Goal: Find specific page/section: Locate a particular part of the current website

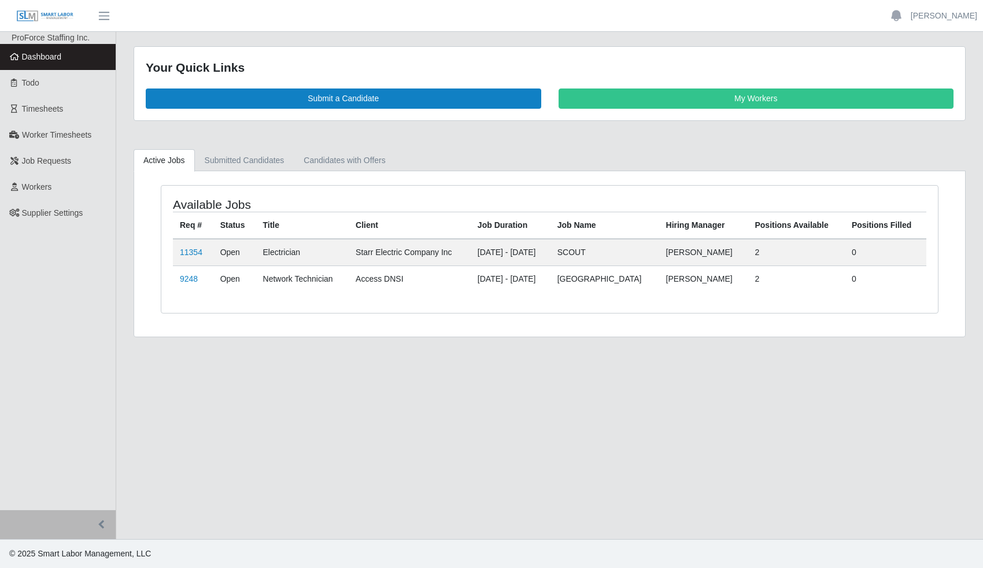
click at [197, 247] on link "11354" at bounding box center [191, 251] width 23 height 9
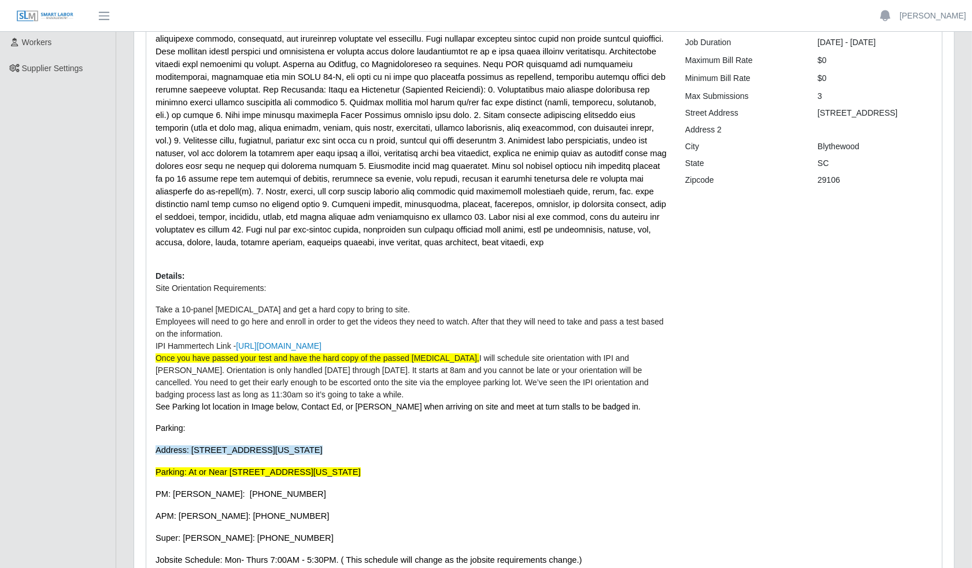
scroll to position [217, 0]
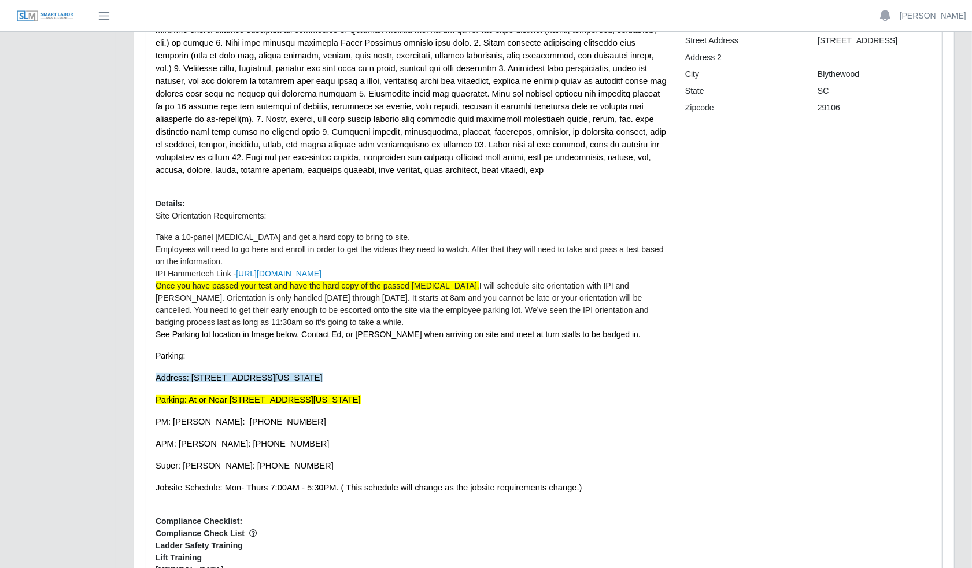
click at [321, 275] on link "[URL][DOMAIN_NAME]" at bounding box center [279, 273] width 86 height 9
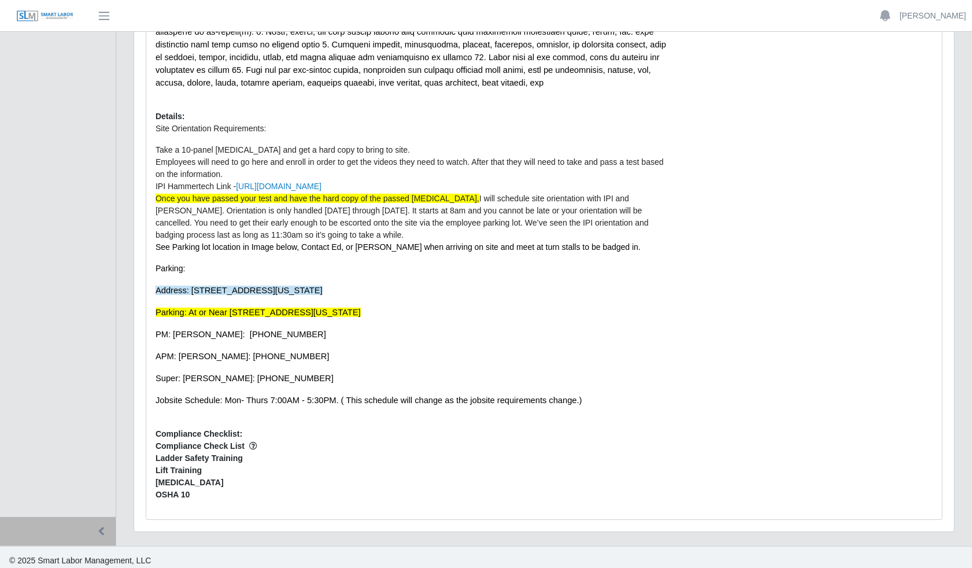
scroll to position [312, 0]
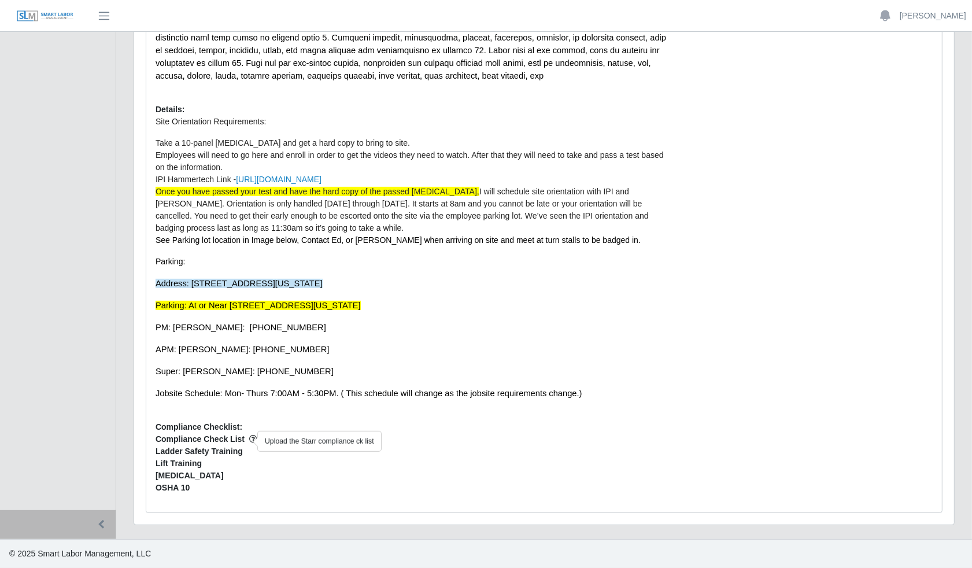
click at [249, 439] on icon "button" at bounding box center [253, 439] width 8 height 8
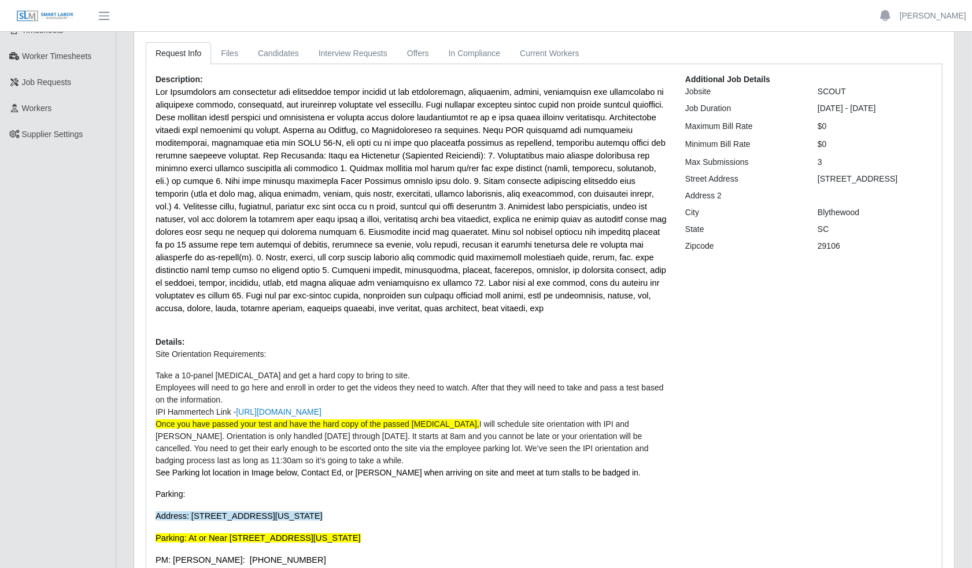
scroll to position [0, 0]
